Goal: Transaction & Acquisition: Subscribe to service/newsletter

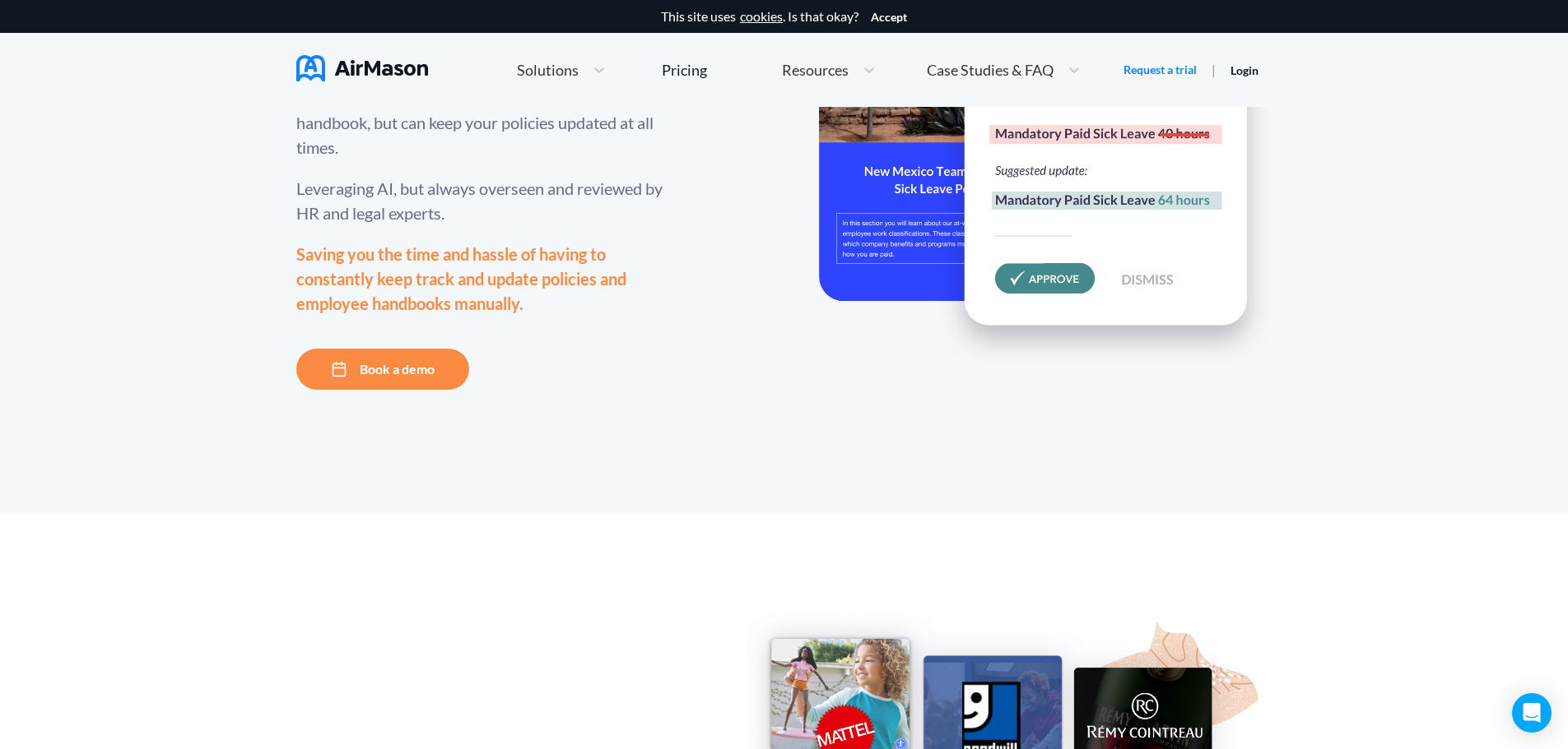
scroll to position [247, 0]
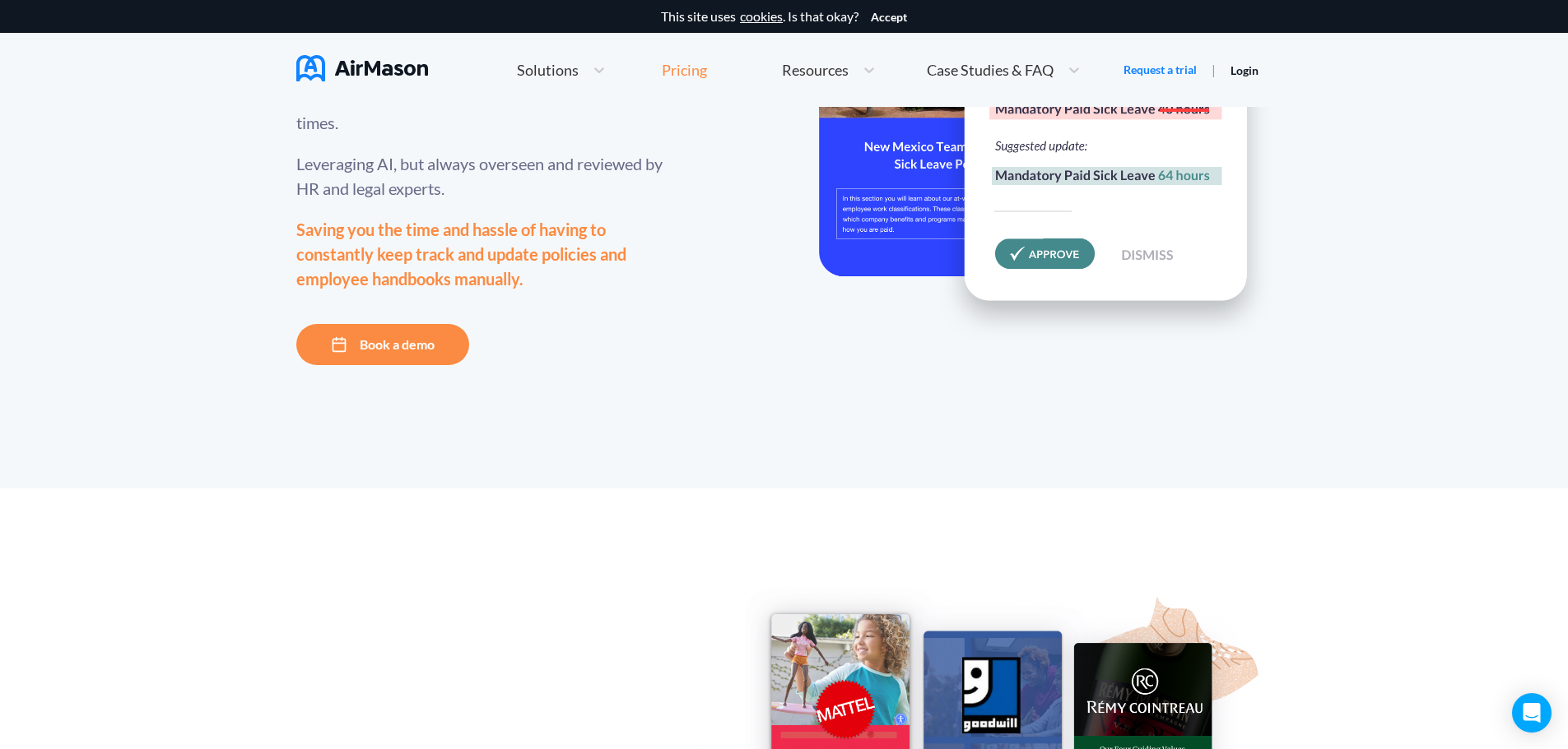
click at [683, 65] on div "Pricing" at bounding box center [685, 69] width 46 height 15
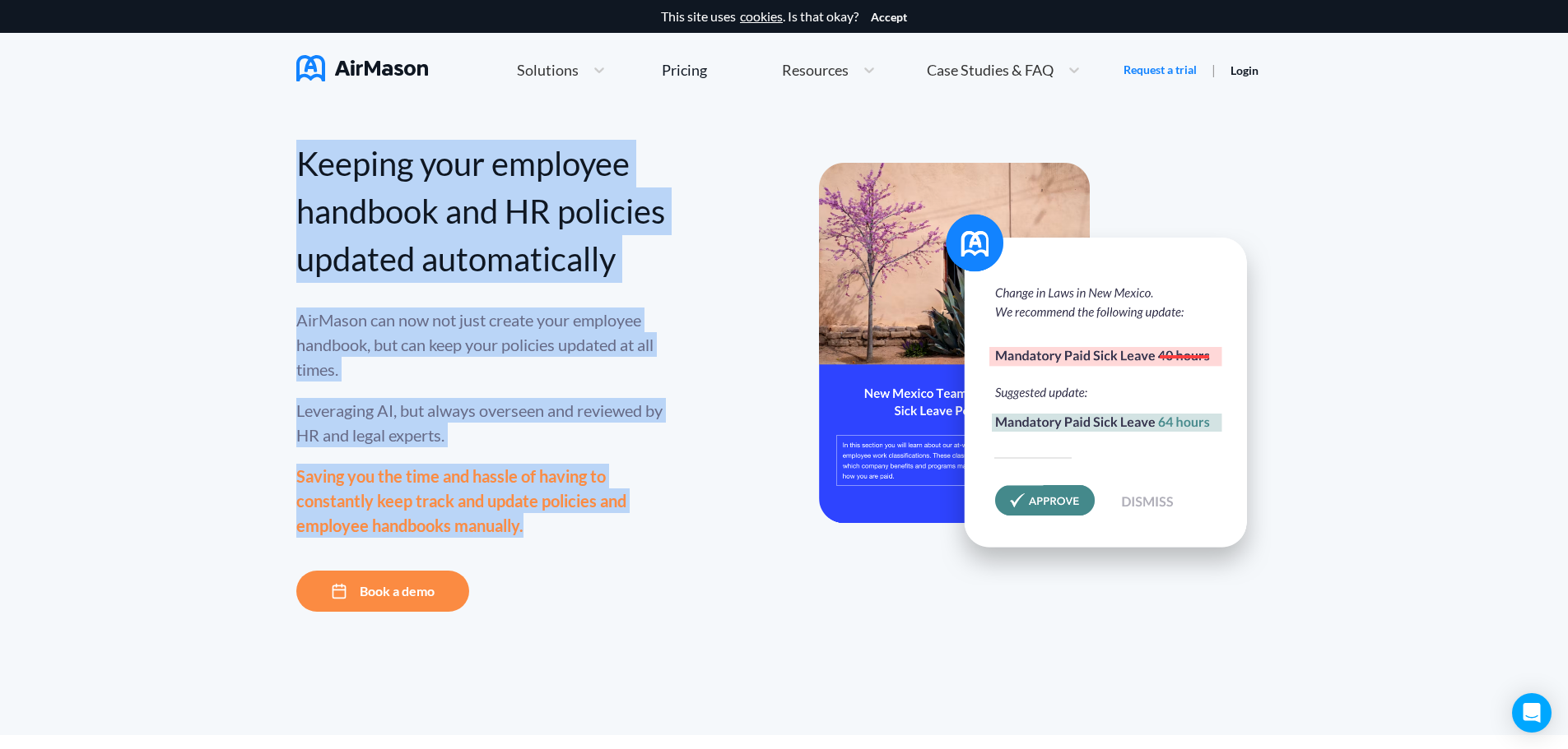
drag, startPoint x: 303, startPoint y: 156, endPoint x: 1115, endPoint y: 454, distance: 865.0
click at [609, 577] on div "Keeping your employee handbook and HR policies updated automatically AirMason c…" at bounding box center [481, 376] width 371 height 472
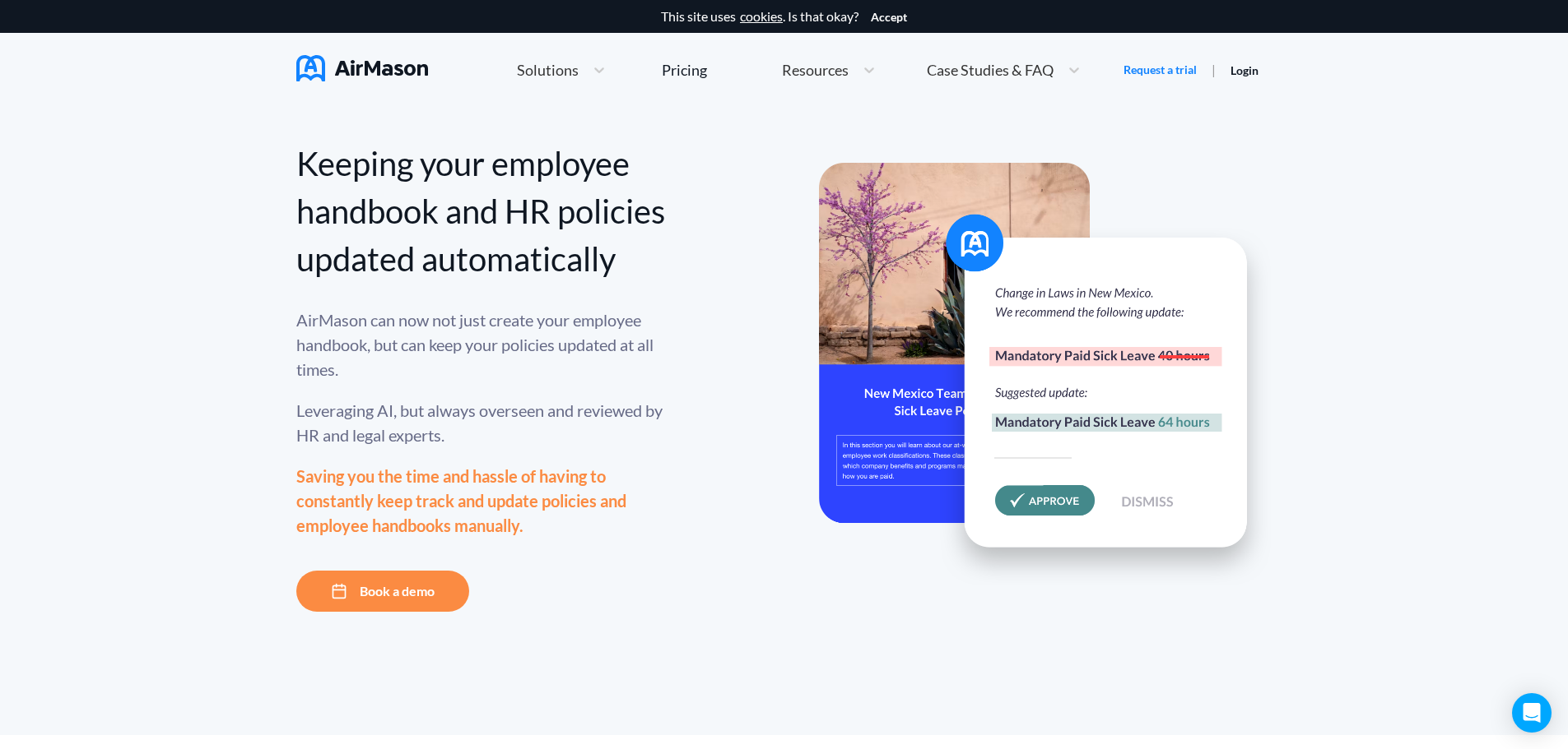
click at [1449, 325] on div "Keeping your employee handbook and HR policies updated automatically AirMason c…" at bounding box center [784, 420] width 1568 height 628
click at [1473, 314] on div "Keeping your employee handbook and HR policies updated automatically AirMason c…" at bounding box center [784, 420] width 1568 height 628
